Goal: Information Seeking & Learning: Learn about a topic

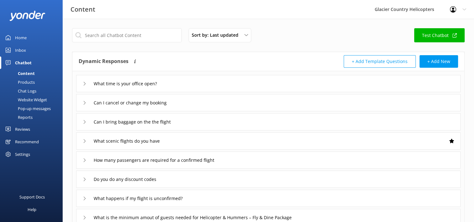
click at [21, 50] on div "Inbox" at bounding box center [20, 50] width 11 height 13
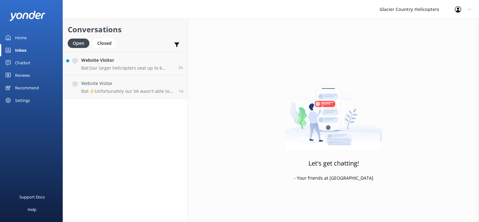
click at [19, 39] on div "Home" at bounding box center [21, 37] width 12 height 13
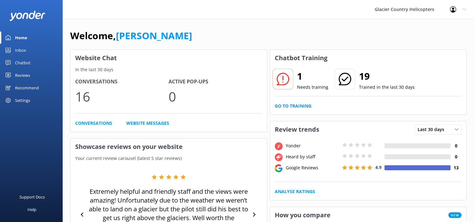
click at [19, 61] on div "Chatbot" at bounding box center [22, 62] width 15 height 13
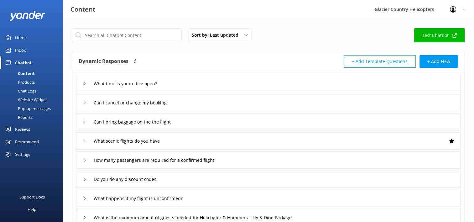
click at [24, 94] on div "Chat Logs" at bounding box center [20, 91] width 33 height 9
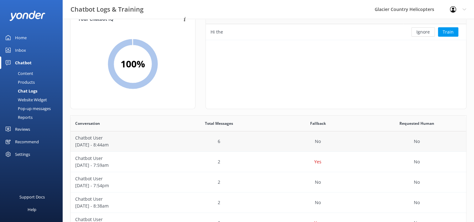
scroll to position [21, 0]
click at [121, 161] on p "[DATE] - 7:59am" at bounding box center [120, 164] width 90 height 7
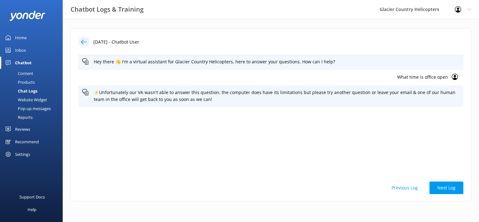
click at [81, 43] on icon at bounding box center [84, 42] width 6 height 6
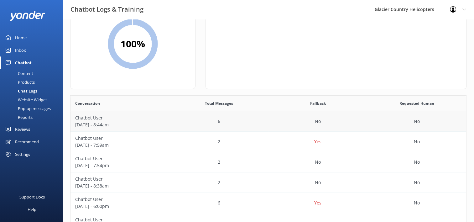
scroll to position [41, 0]
click at [129, 160] on p "Chatbot User" at bounding box center [120, 158] width 90 height 7
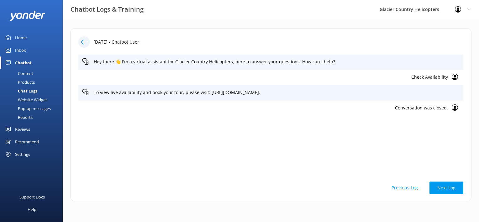
click at [87, 37] on div at bounding box center [85, 41] width 15 height 11
click at [83, 43] on icon at bounding box center [84, 42] width 6 height 6
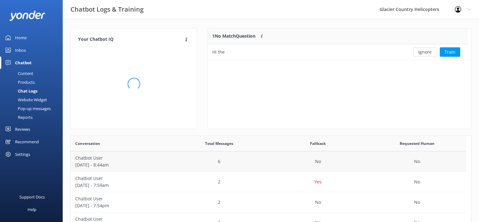
scroll to position [215, 391]
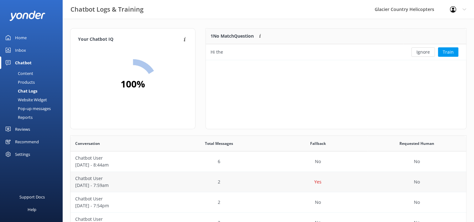
click at [99, 182] on p "[DATE] - 7:59am" at bounding box center [120, 185] width 90 height 7
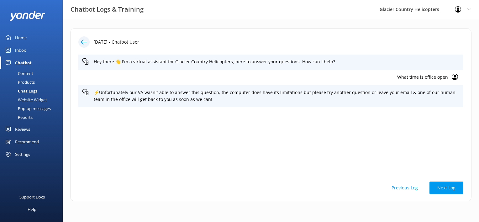
click at [87, 41] on icon at bounding box center [84, 42] width 6 height 6
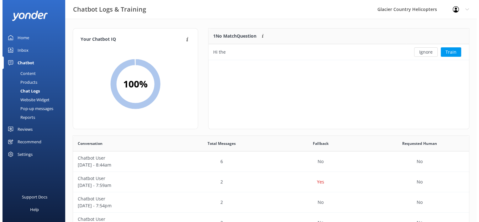
scroll to position [5, 5]
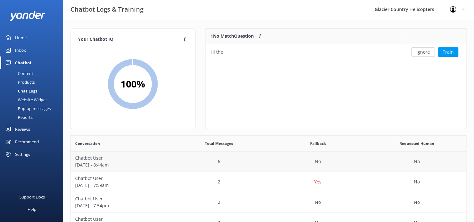
click at [100, 160] on p "Chatbot User" at bounding box center [120, 158] width 90 height 7
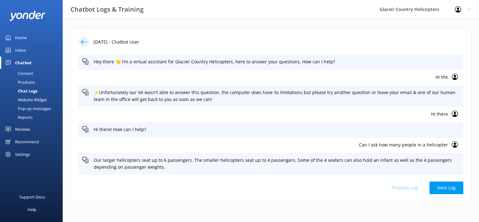
click at [21, 49] on div "Inbox" at bounding box center [20, 50] width 11 height 13
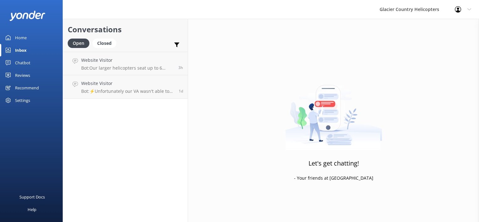
click at [21, 36] on div "Home" at bounding box center [21, 37] width 12 height 13
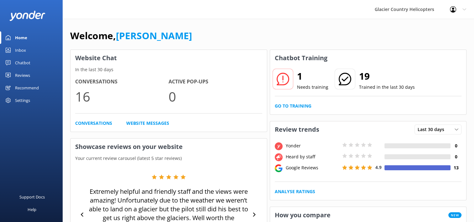
click at [285, 76] on icon at bounding box center [283, 79] width 13 height 13
click at [292, 105] on link "Go to Training" at bounding box center [293, 106] width 37 height 7
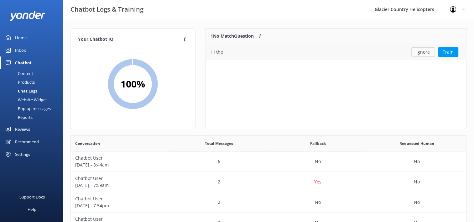
click at [423, 51] on button "Ignore" at bounding box center [424, 51] width 24 height 9
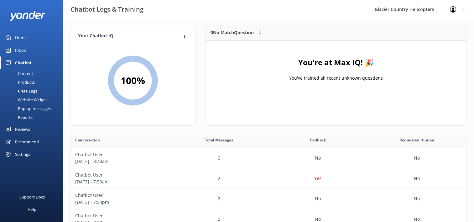
click at [21, 37] on div "Home" at bounding box center [21, 37] width 12 height 13
